Goal: Information Seeking & Learning: Check status

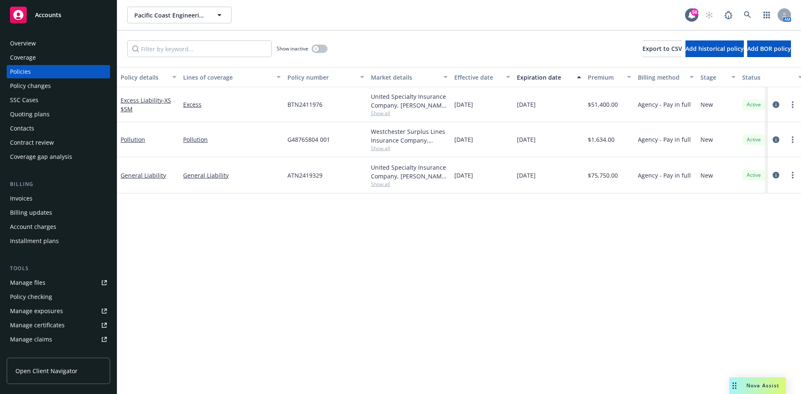
drag, startPoint x: 38, startPoint y: 116, endPoint x: 72, endPoint y: 112, distance: 34.0
click at [38, 116] on div "Quoting plans" at bounding box center [30, 114] width 40 height 13
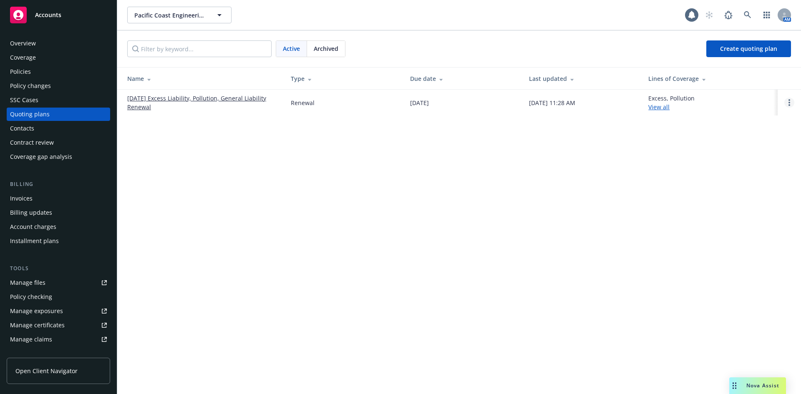
click at [786, 98] on div at bounding box center [789, 103] width 10 height 10
click at [189, 101] on link "[DATE] Excess Liability, Pollution, General Liability Renewal" at bounding box center [202, 103] width 150 height 18
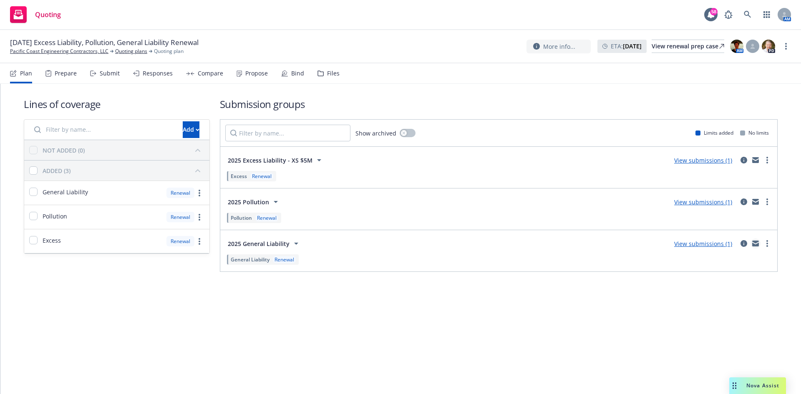
click at [756, 243] on icon "mail" at bounding box center [755, 242] width 7 height 3
click at [158, 70] on div "Responses" at bounding box center [158, 73] width 30 height 7
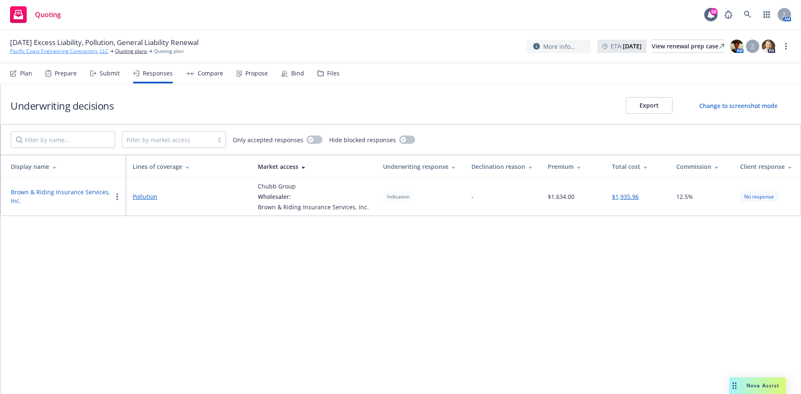
click at [103, 52] on link "Pacific Coast Engineering Contractors, LLC" at bounding box center [59, 52] width 98 height 8
